Goal: Contribute content

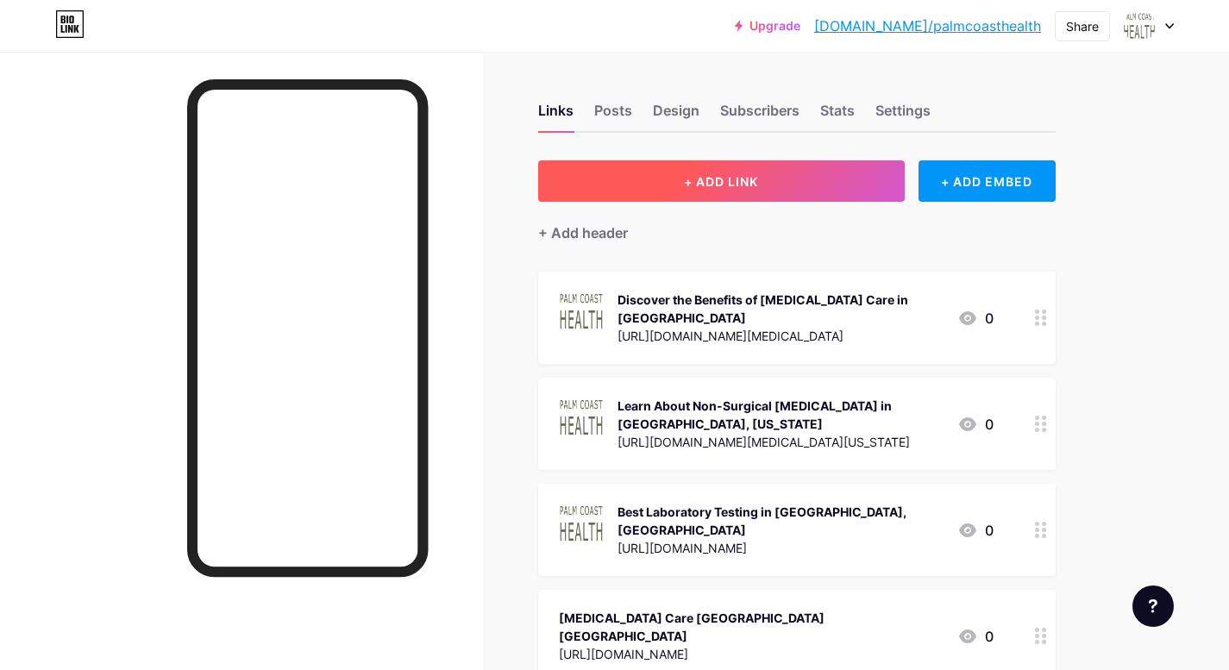
click at [754, 174] on span "+ ADD LINK" at bounding box center [721, 181] width 74 height 15
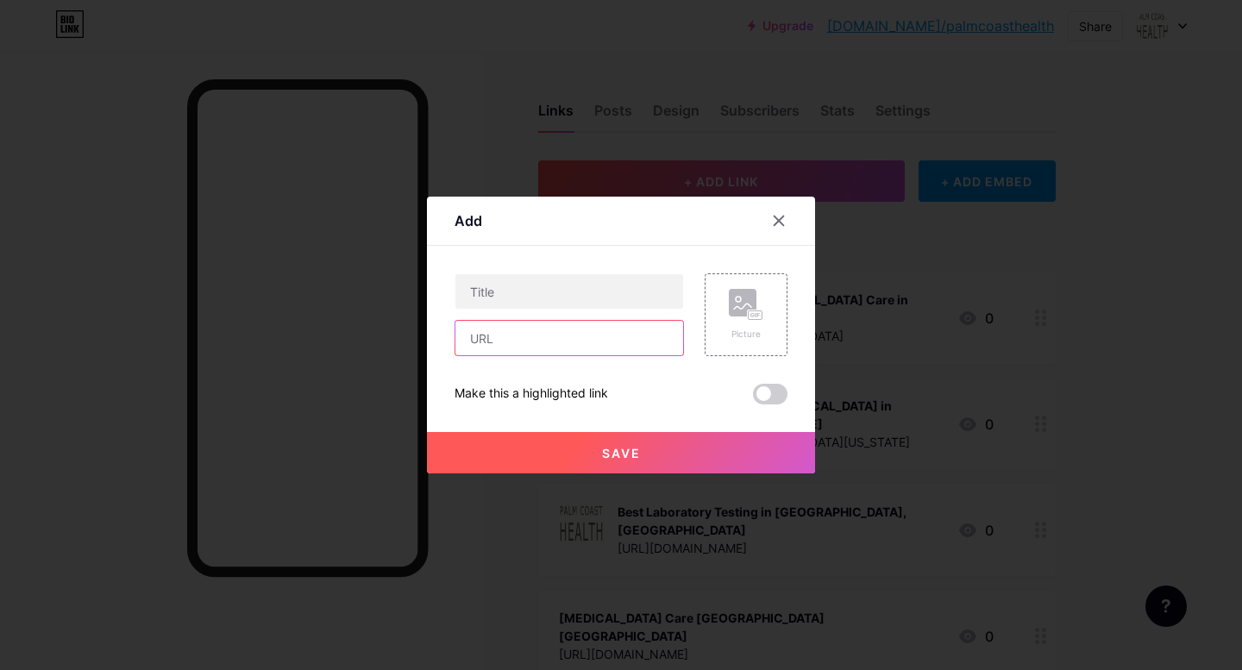
click at [544, 328] on input "text" at bounding box center [569, 338] width 228 height 34
paste input "[URL][DOMAIN_NAME]"
type input "[URL][DOMAIN_NAME]"
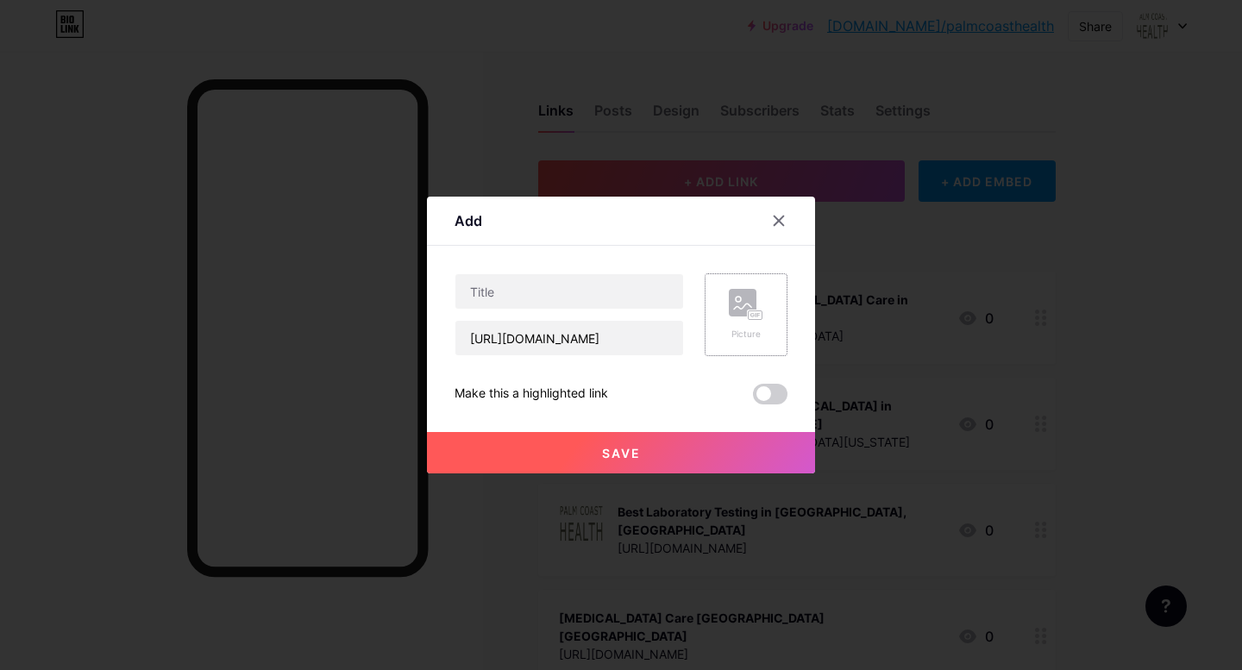
click at [749, 319] on rect at bounding box center [756, 315] width 14 height 9
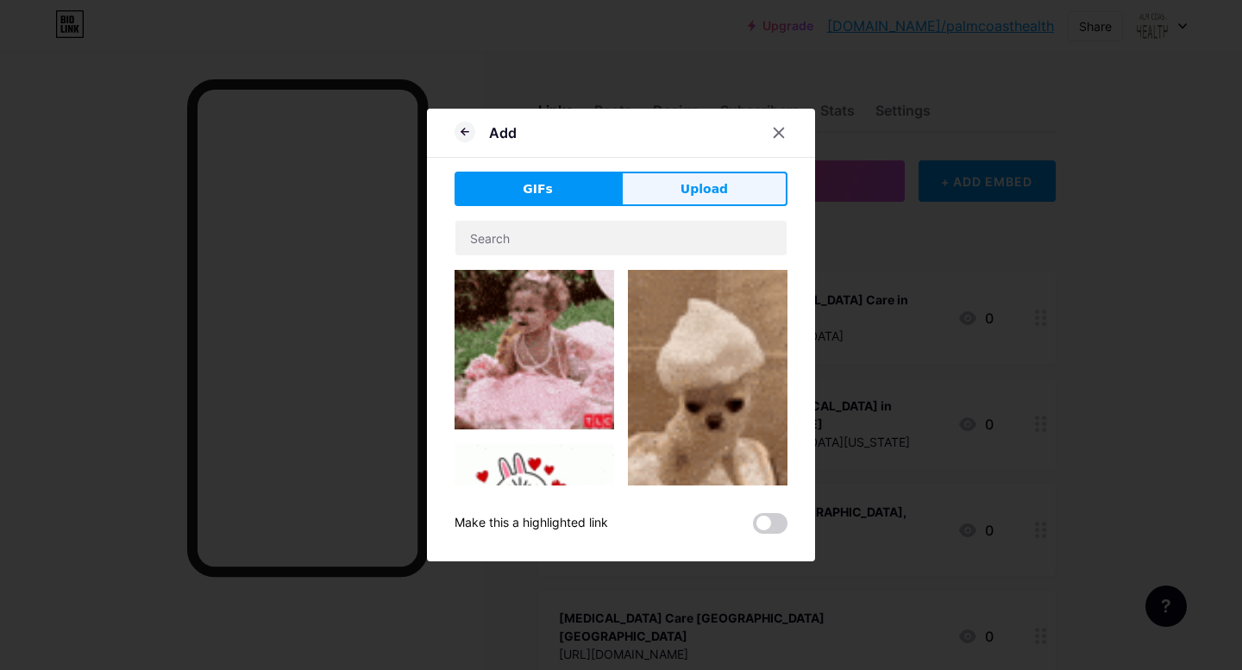
click at [679, 173] on button "Upload" at bounding box center [704, 189] width 166 height 34
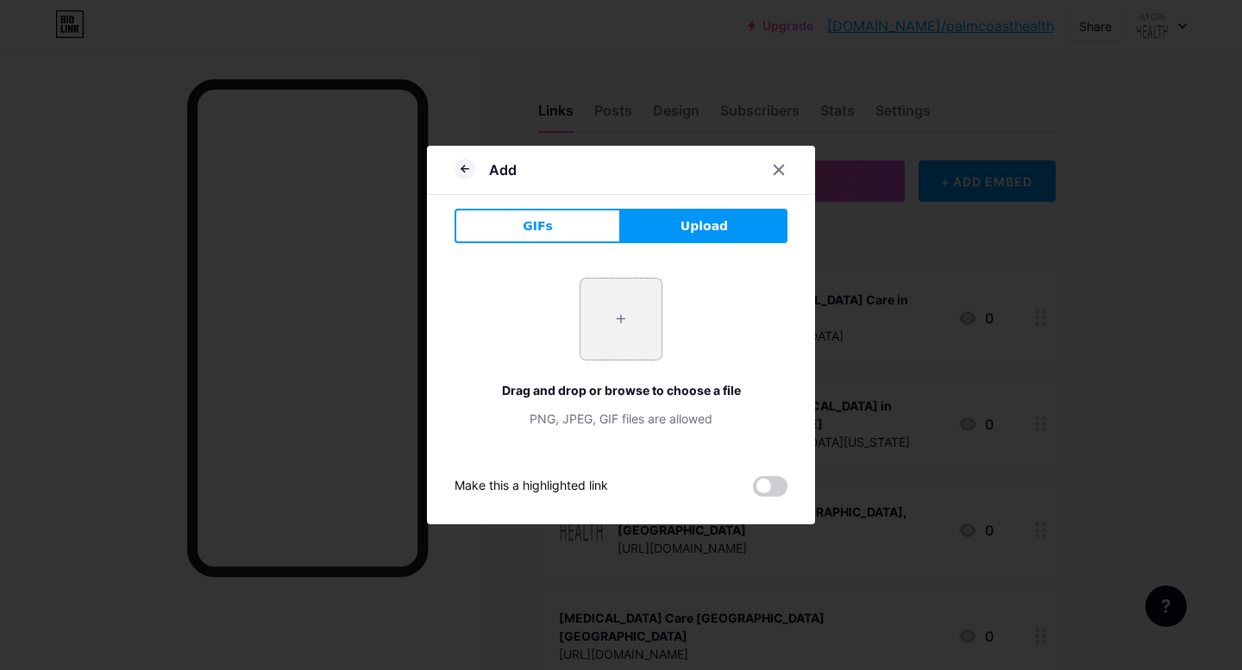
click at [617, 291] on input "file" at bounding box center [620, 319] width 81 height 81
type input "C:\fakepath\2.png"
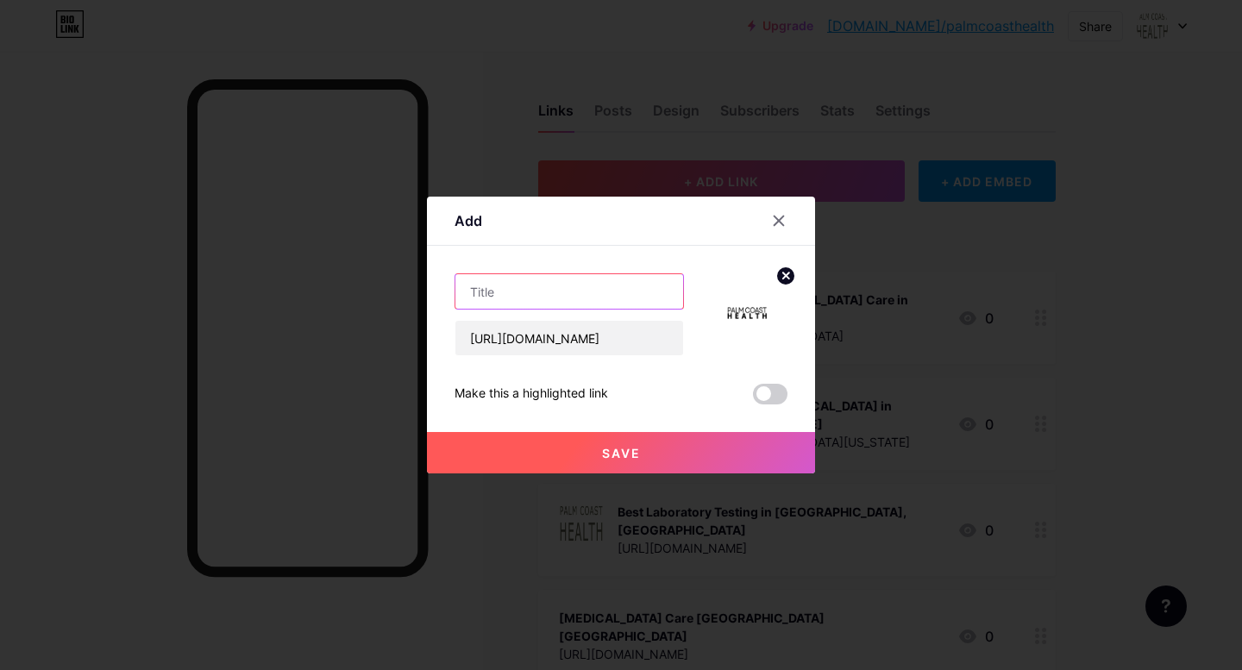
click at [531, 295] on input "text" at bounding box center [569, 291] width 228 height 34
paste input "Best Myofascial Therapy in [GEOGRAPHIC_DATA]"
type input "Best Myofascial Therapy in [GEOGRAPHIC_DATA]"
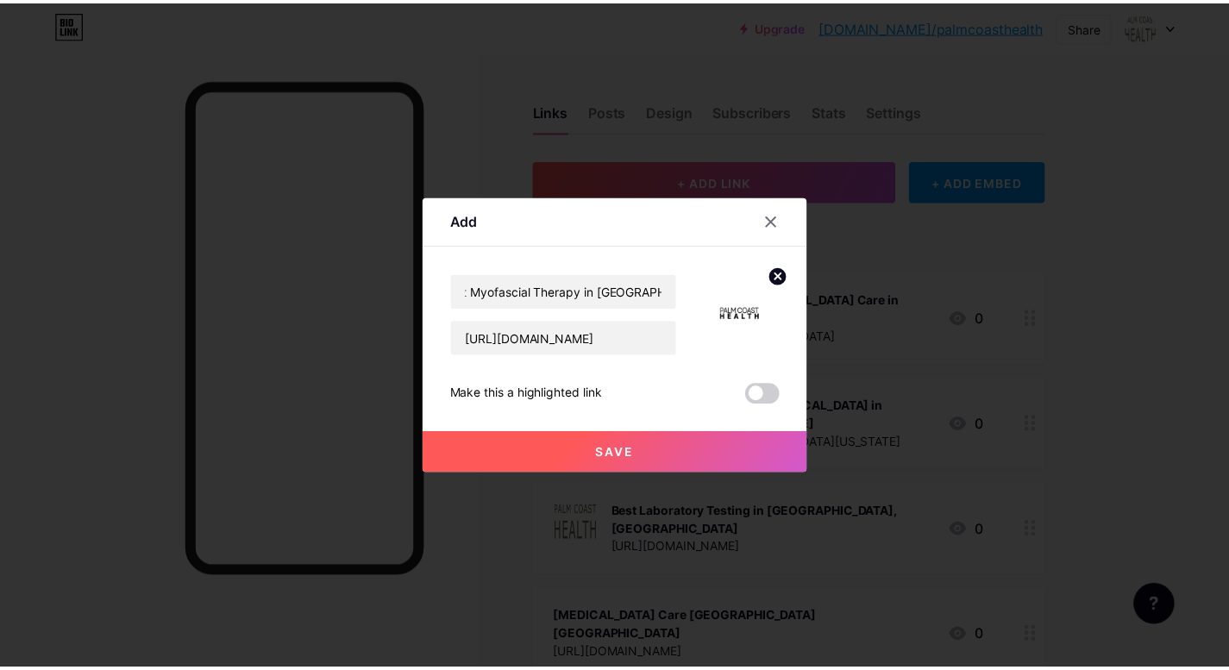
scroll to position [0, 0]
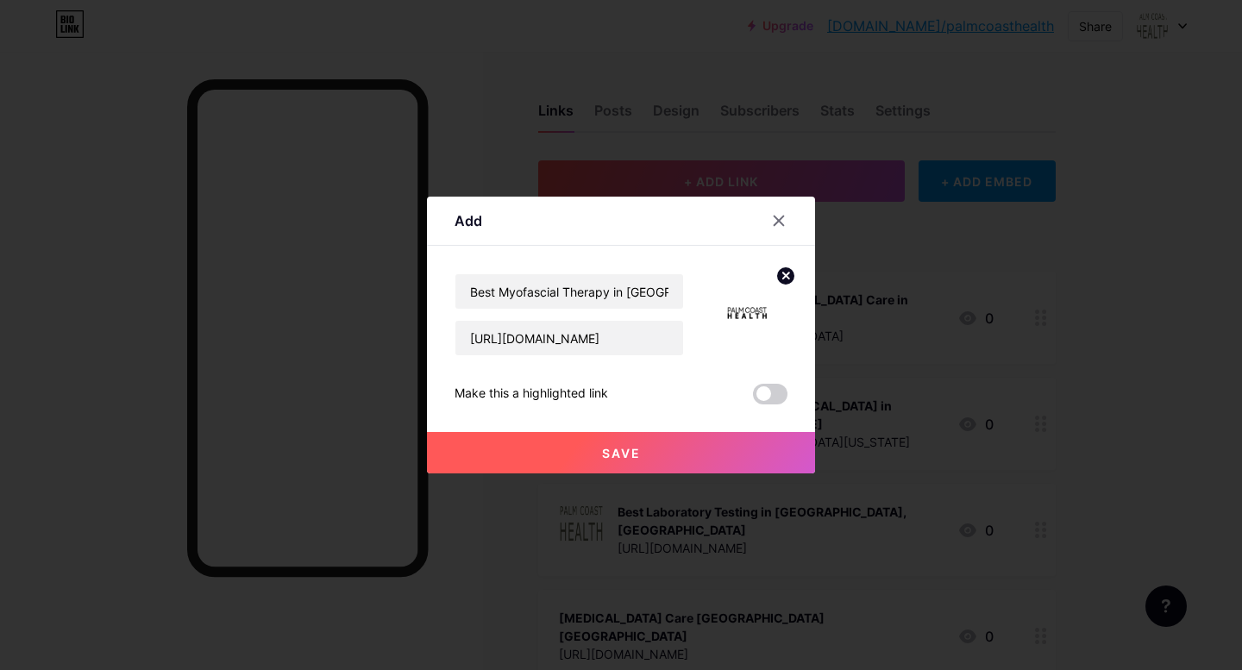
click at [668, 455] on button "Save" at bounding box center [621, 452] width 388 height 41
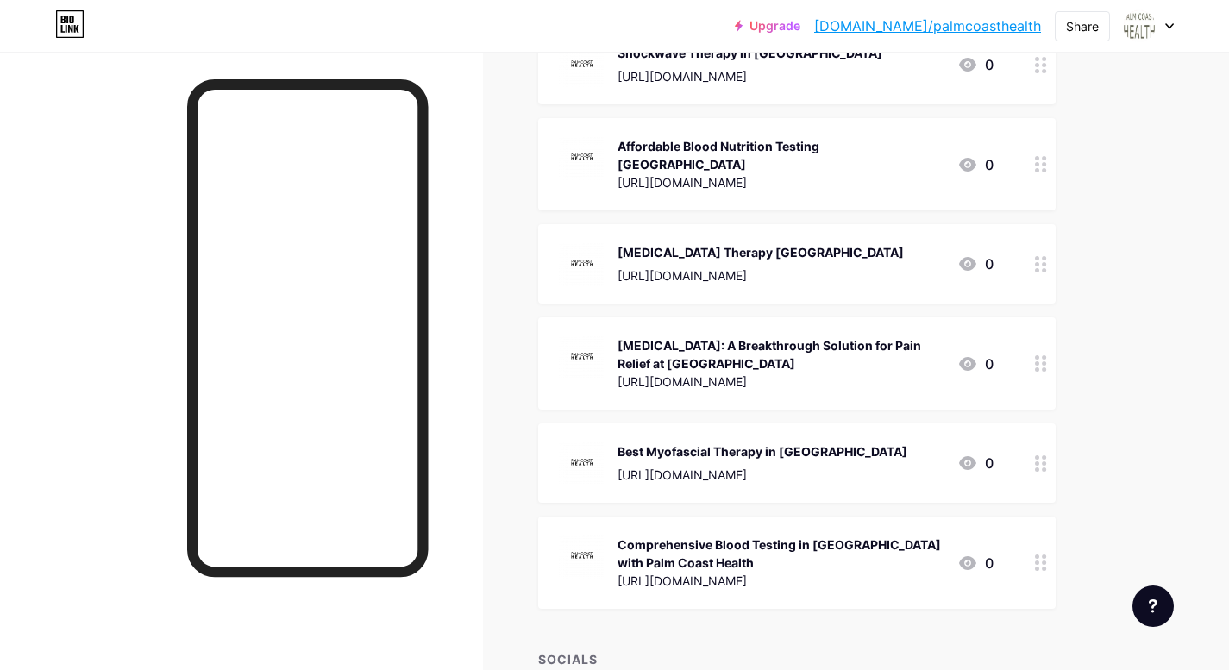
scroll to position [4117, 0]
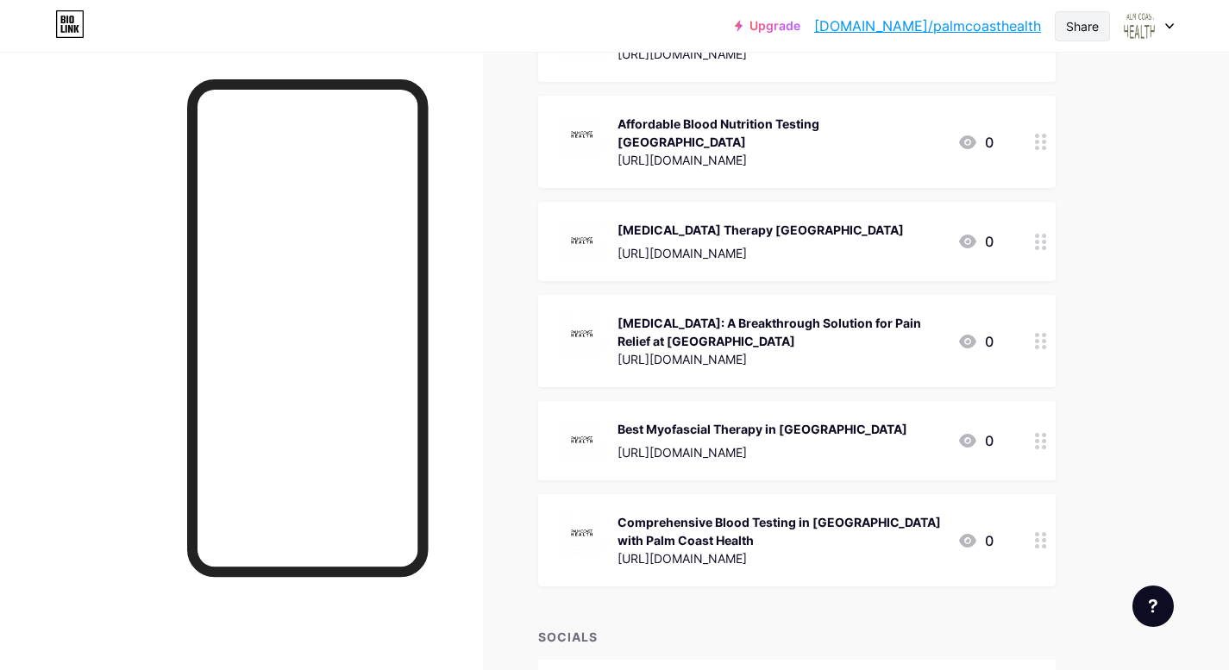
click at [1099, 23] on div "Share" at bounding box center [1082, 26] width 55 height 30
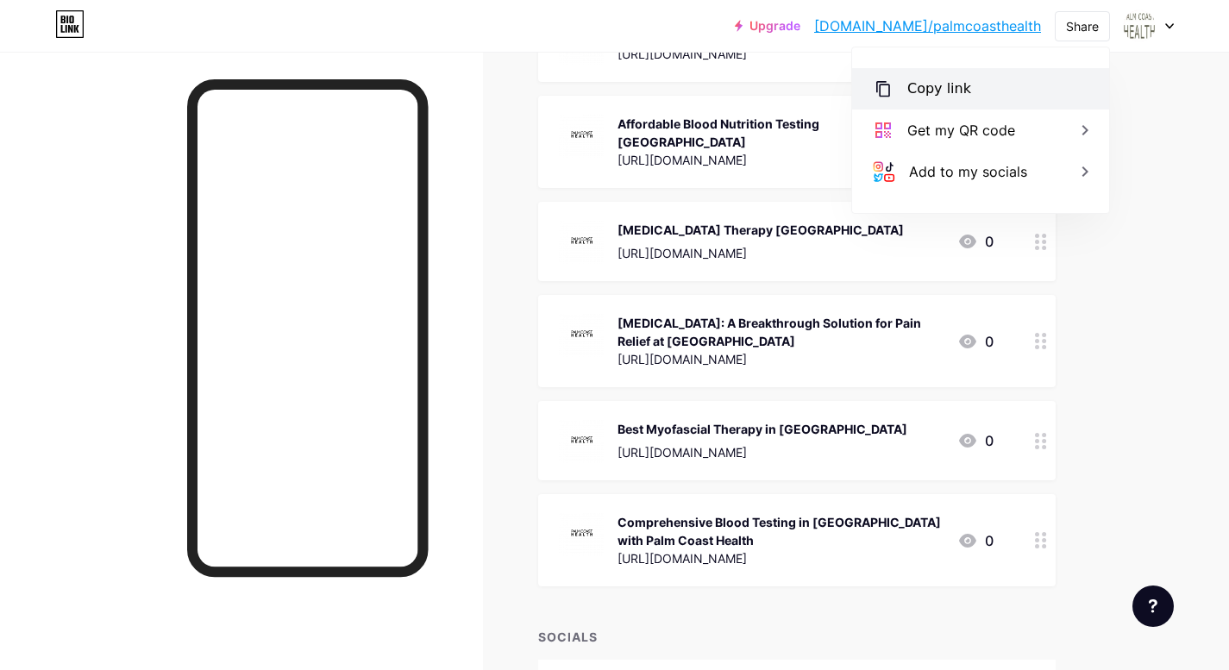
click at [1008, 86] on div "Copy link" at bounding box center [980, 88] width 257 height 41
